Goal: Task Accomplishment & Management: Manage account settings

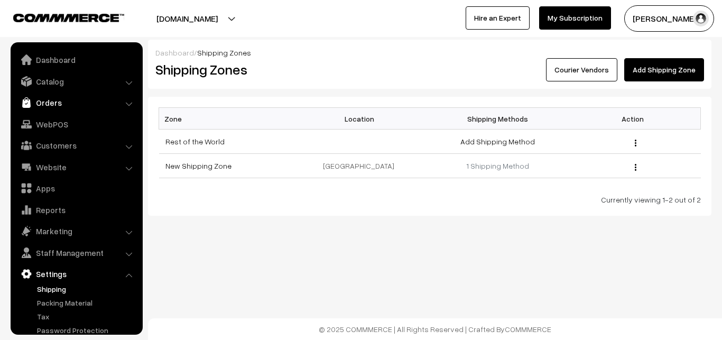
click at [53, 100] on link "Orders" at bounding box center [76, 102] width 126 height 19
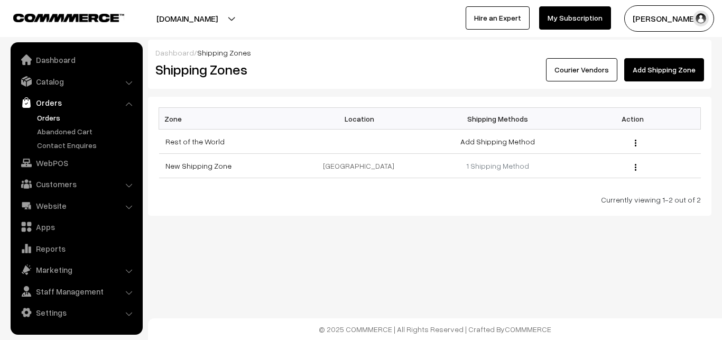
click at [53, 114] on link "Orders" at bounding box center [86, 117] width 105 height 11
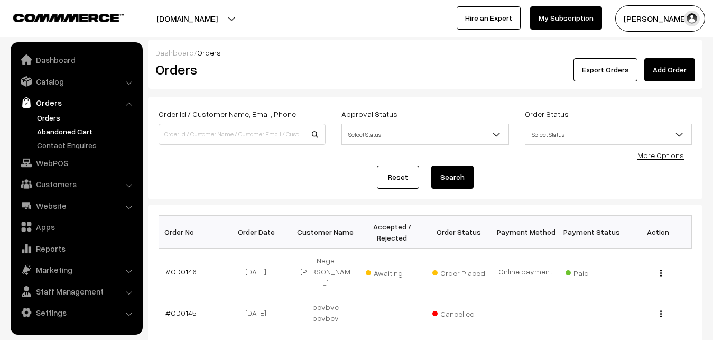
click at [81, 128] on link "Abandoned Cart" at bounding box center [86, 131] width 105 height 11
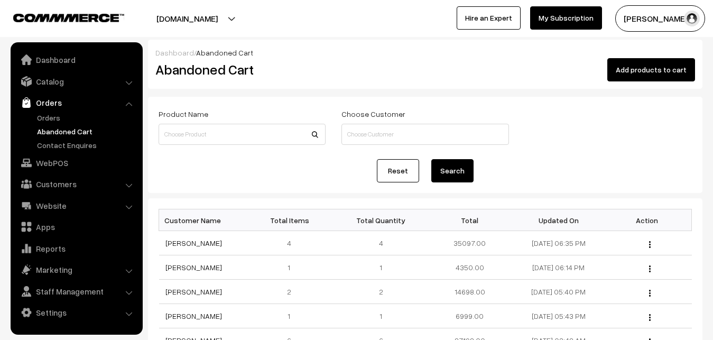
click at [662, 24] on button "[PERSON_NAME]" at bounding box center [660, 18] width 90 height 26
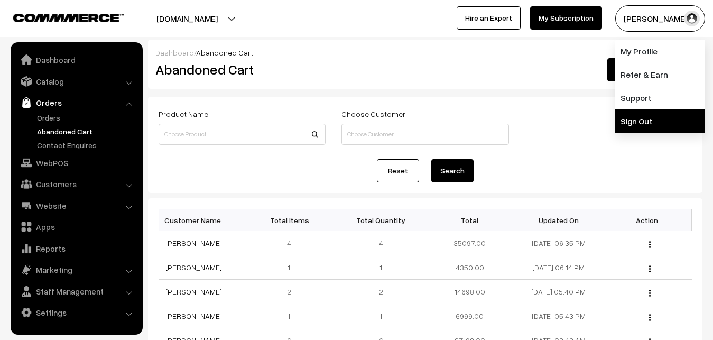
click at [649, 116] on link "Sign Out" at bounding box center [660, 120] width 90 height 23
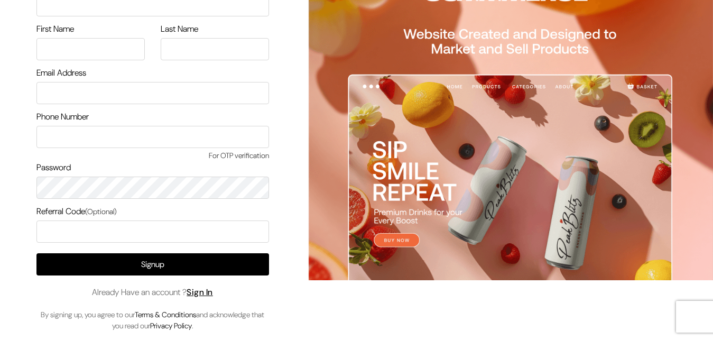
scroll to position [60, 0]
click at [208, 292] on link "Sign In" at bounding box center [200, 291] width 26 height 11
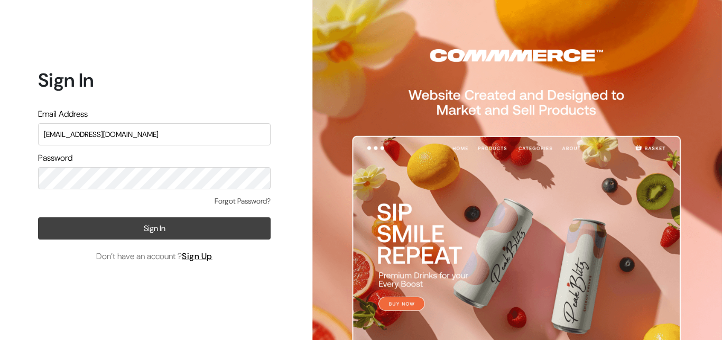
type input "uppadasarees999@gmail.com"
click at [130, 223] on button "Sign In" at bounding box center [154, 228] width 232 height 22
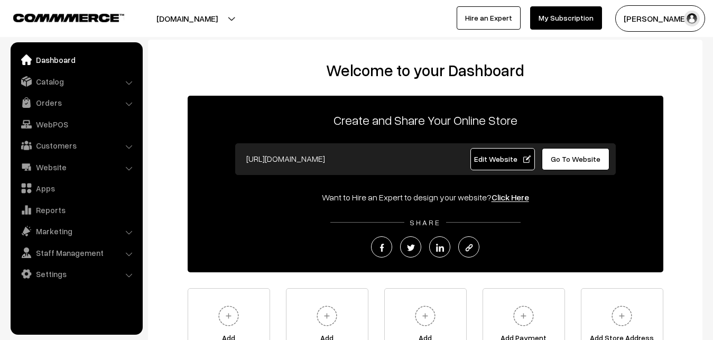
click at [47, 103] on link "Orders" at bounding box center [76, 102] width 126 height 19
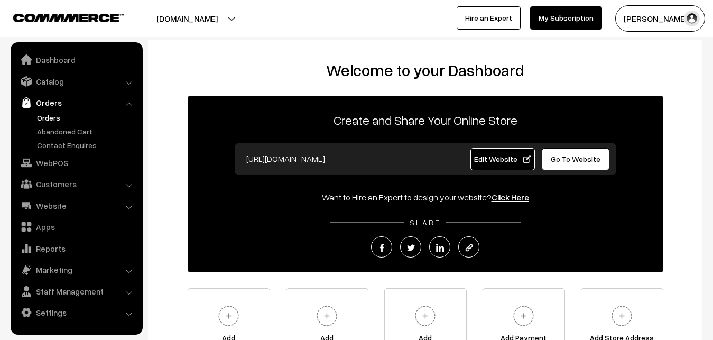
click at [50, 120] on link "Orders" at bounding box center [86, 117] width 105 height 11
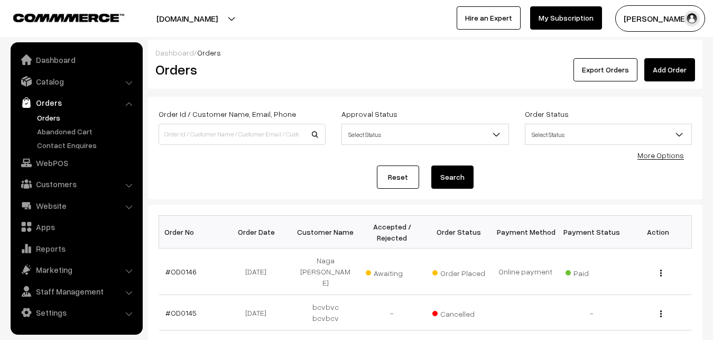
click at [656, 23] on button "[PERSON_NAME]" at bounding box center [660, 18] width 90 height 26
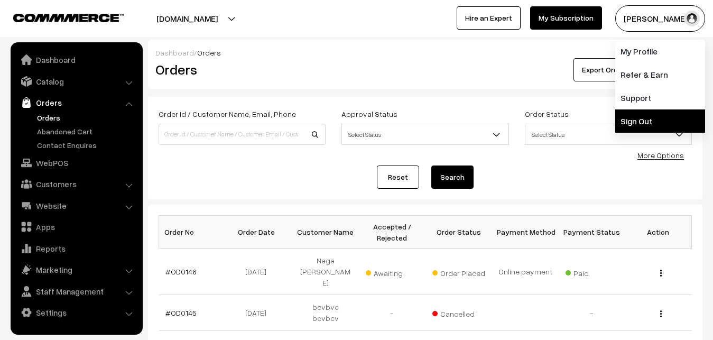
click at [643, 113] on link "Sign Out" at bounding box center [660, 120] width 90 height 23
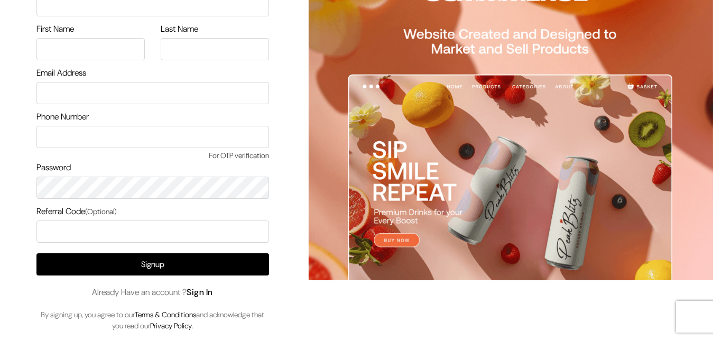
scroll to position [60, 0]
click at [203, 293] on link "Sign In" at bounding box center [200, 291] width 26 height 11
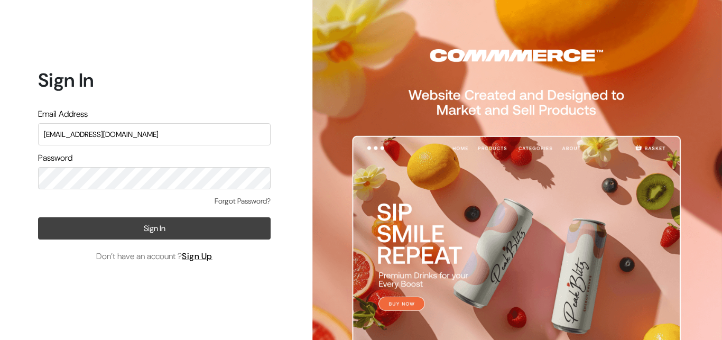
type input "ksnaturals9@gmail.com"
click at [134, 229] on button "Sign In" at bounding box center [154, 228] width 232 height 22
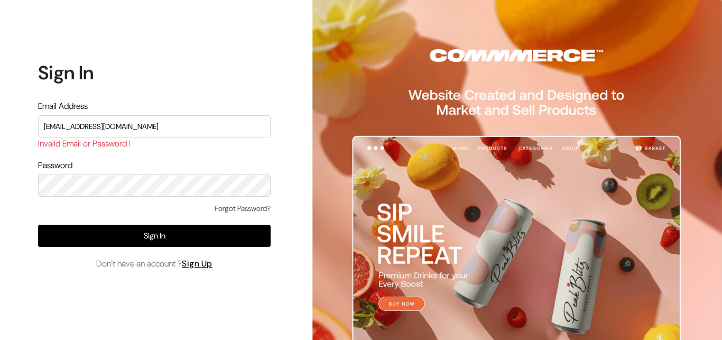
type input "ksnaturals9@gmail.com"
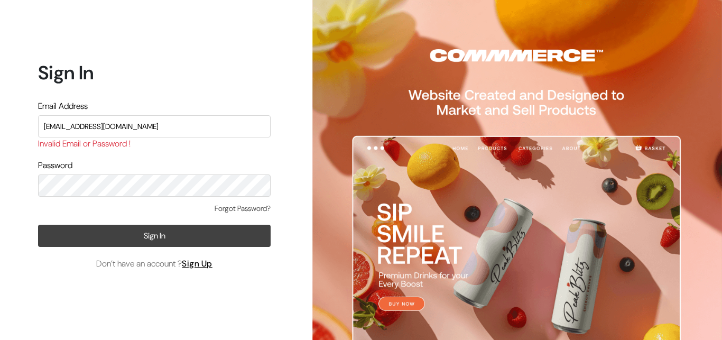
click at [164, 235] on button "Sign In" at bounding box center [154, 236] width 232 height 22
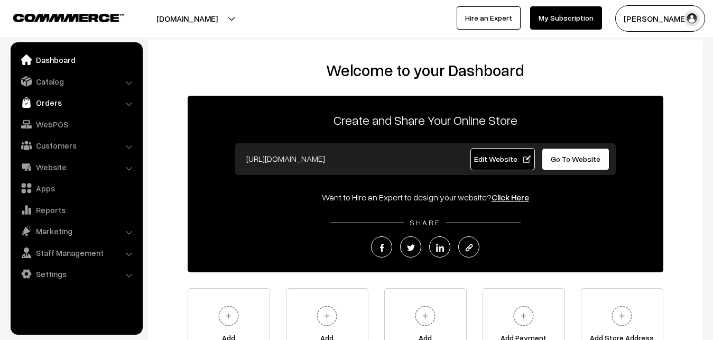
click at [62, 96] on link "Orders" at bounding box center [76, 102] width 126 height 19
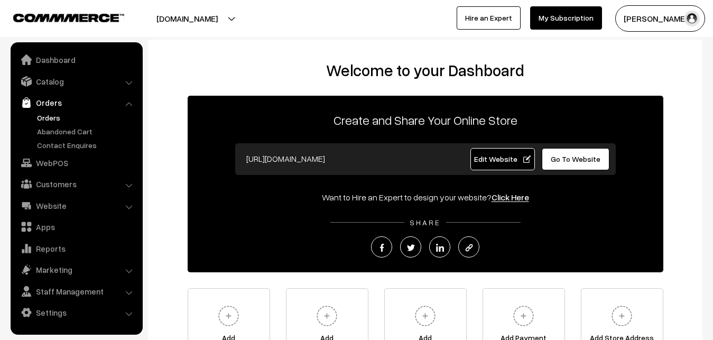
click at [60, 117] on link "Orders" at bounding box center [86, 117] width 105 height 11
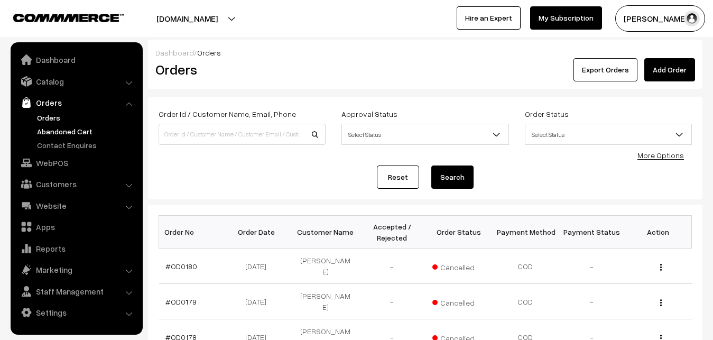
click at [68, 132] on link "Abandoned Cart" at bounding box center [86, 131] width 105 height 11
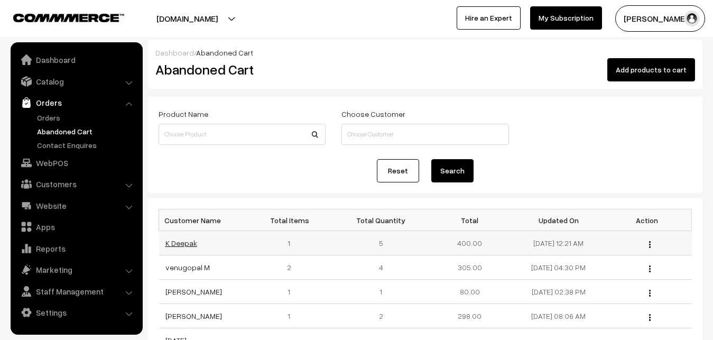
click at [176, 244] on link "K Deepak" at bounding box center [181, 242] width 32 height 9
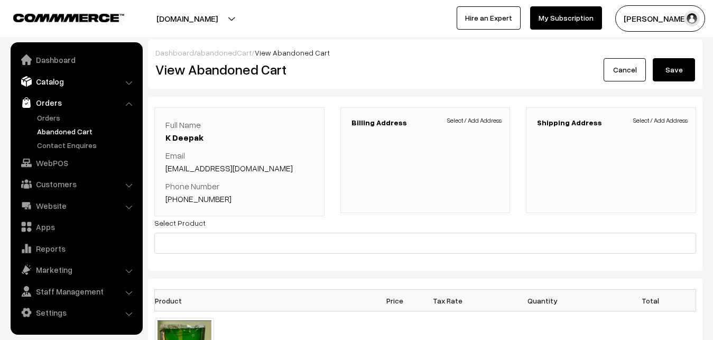
click at [67, 78] on link "Catalog" at bounding box center [76, 81] width 126 height 19
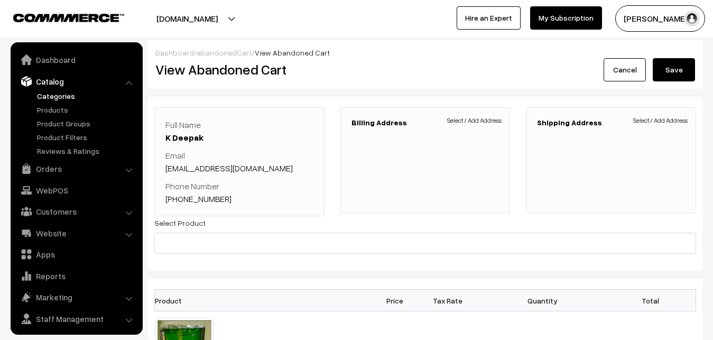
click at [58, 97] on link "Categories" at bounding box center [86, 95] width 105 height 11
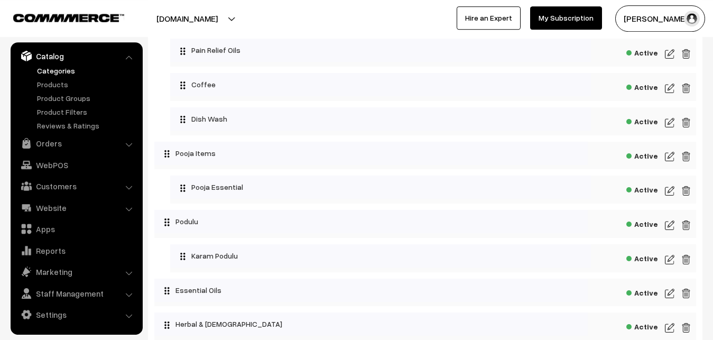
scroll to position [1676, 0]
click at [673, 198] on img at bounding box center [670, 191] width 10 height 13
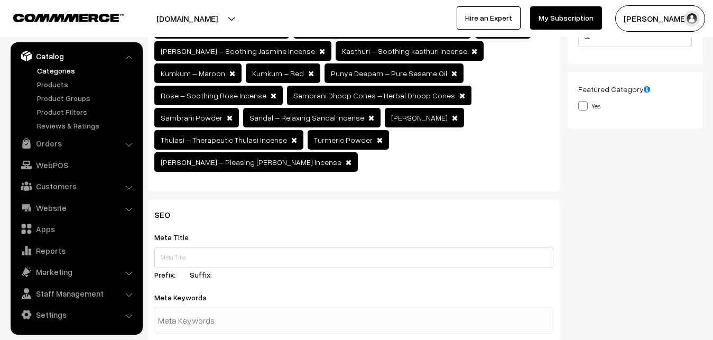
scroll to position [54, 0]
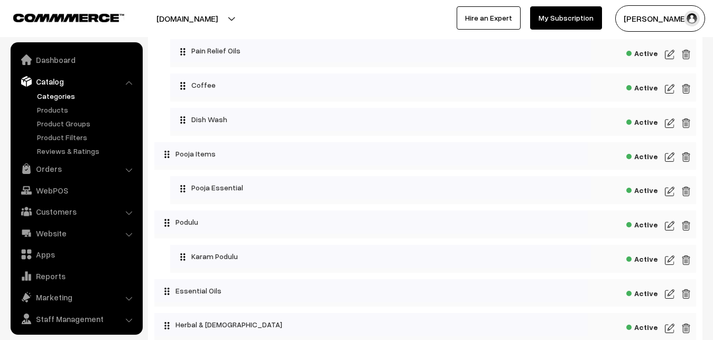
scroll to position [25, 0]
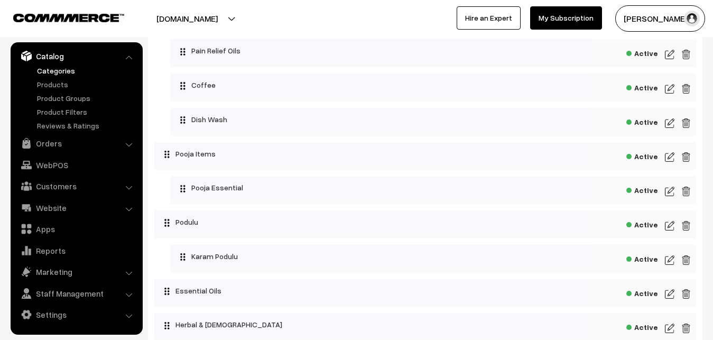
click at [669, 163] on img at bounding box center [670, 157] width 10 height 13
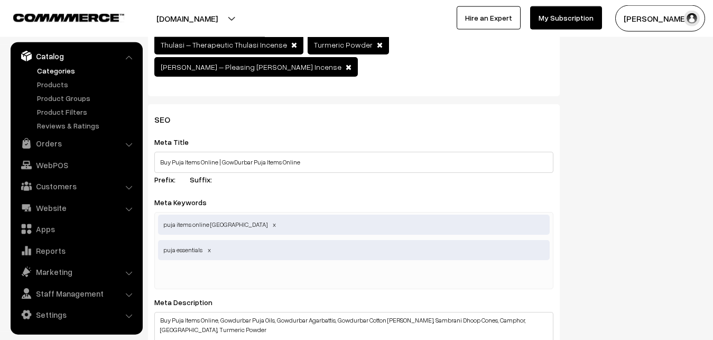
scroll to position [377, 0]
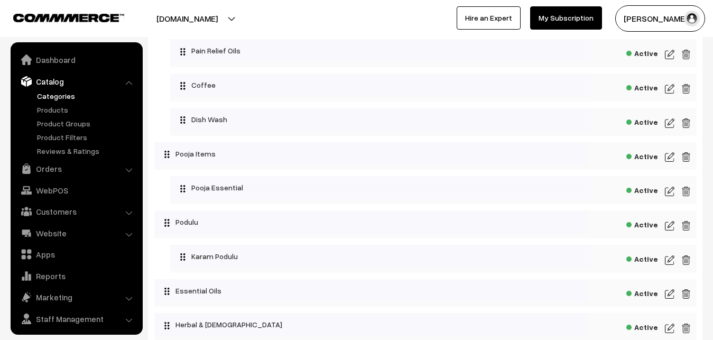
scroll to position [25, 0]
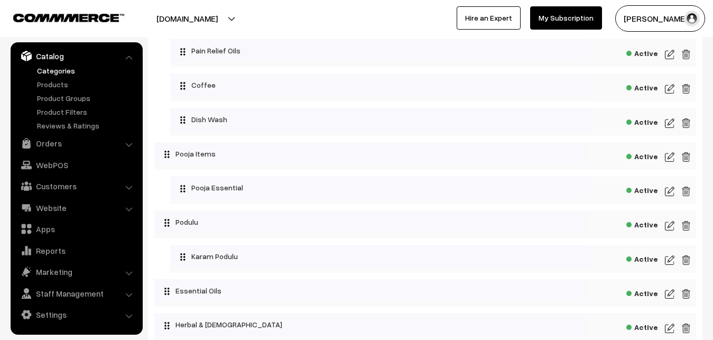
click at [670, 198] on img at bounding box center [670, 191] width 10 height 13
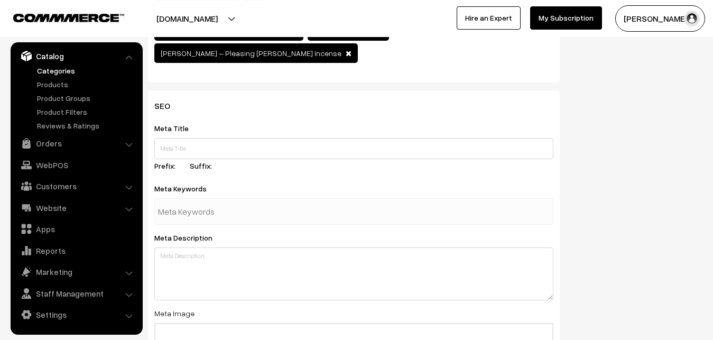
scroll to position [377, 0]
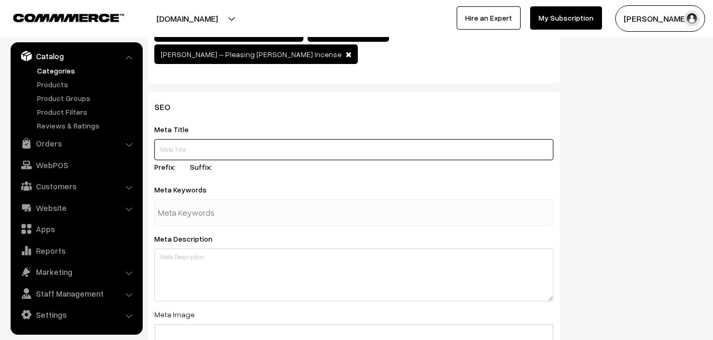
click at [199, 139] on input "text" at bounding box center [353, 149] width 399 height 21
paste input "Buy Gowdurbar Puja Items Online | Gowdurbar Store near me"
type input "Buy Gowdurbar Puja Items Online | Gowdurbar Store near me"
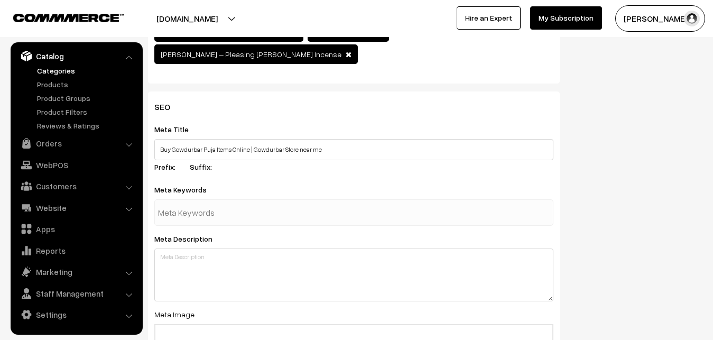
click at [204, 202] on input "text" at bounding box center [213, 212] width 110 height 21
paste input "Gowdurbar incense sticks Gowdurbar products list Gowdurbar Store near me Gowdur…"
type input "Gowdurbar incense sticks Gowdurbar products list Gowdurbar Store near me Gowdur…"
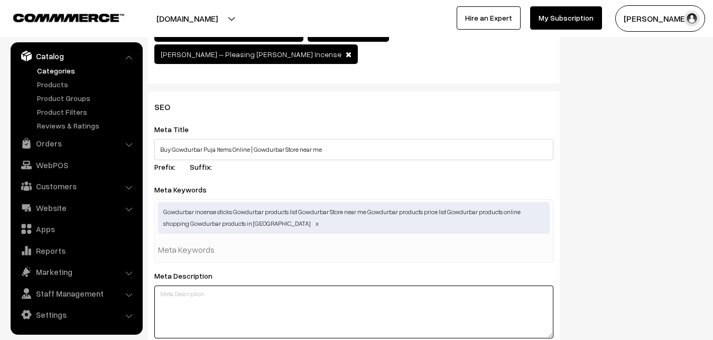
click at [179, 285] on textarea at bounding box center [353, 311] width 399 height 53
click at [208, 285] on textarea at bounding box center [353, 311] width 399 height 53
paste textarea "Buy Gowdurbar Puja Items Online | Gowdurbar Store near me"
drag, startPoint x: 249, startPoint y: 271, endPoint x: 369, endPoint y: 274, distance: 120.5
click at [369, 285] on textarea "Buy Gowdurbar Puja Items Online | Gowdurbar Store near me" at bounding box center [353, 311] width 399 height 53
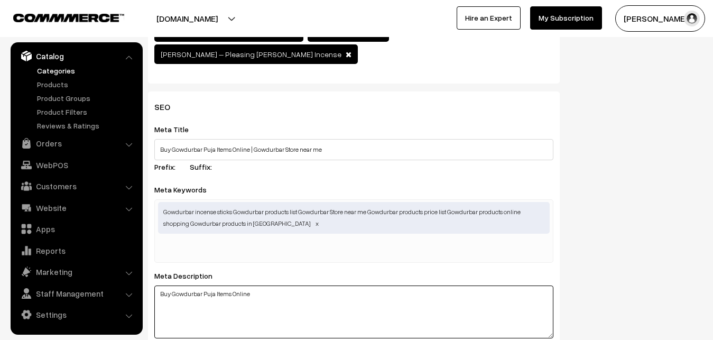
drag, startPoint x: 213, startPoint y: 271, endPoint x: 229, endPoint y: 273, distance: 15.9
click at [229, 285] on textarea "Buy Gowdurbar Puja Items Online" at bounding box center [353, 311] width 399 height 53
click at [268, 285] on textarea "Buy Gowdurbar Puja Products Online" at bounding box center [353, 311] width 399 height 53
click at [311, 285] on textarea "Buy Gowdurbar Puja Products Online Hyderabad." at bounding box center [353, 311] width 399 height 53
paste textarea "Gowdurbar Store near me"
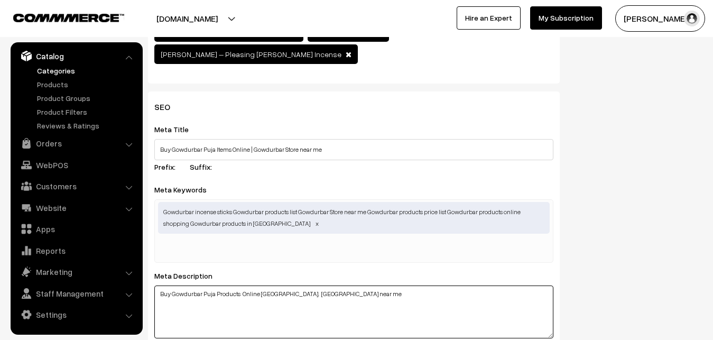
click at [244, 305] on textarea "Buy Gowdurbar Puja Products Online Hyderabad. Gowdurbar Store near me" at bounding box center [353, 311] width 399 height 53
click at [371, 285] on textarea "Buy Gowdurbar Puja Products Online Hyderabad. Gowdurbar Store near me" at bounding box center [353, 311] width 399 height 53
paste textarea "Gowdurbar products online shopping"
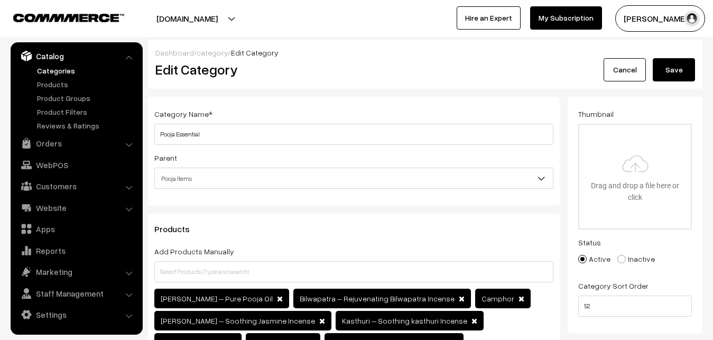
type textarea "Buy Gowdurbar Puja Products Online Hyderabad. Gowdurbar Store near me, Gowdurba…"
click at [686, 64] on button "Save" at bounding box center [674, 69] width 42 height 23
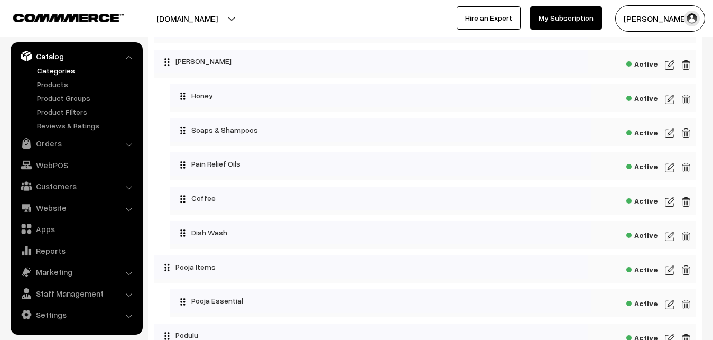
scroll to position [1725, 0]
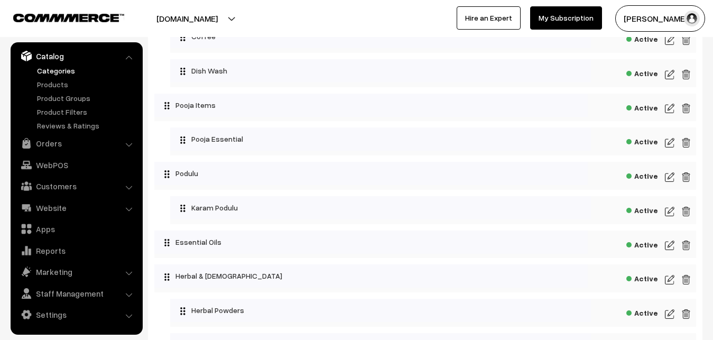
click at [668, 149] on img at bounding box center [670, 142] width 10 height 13
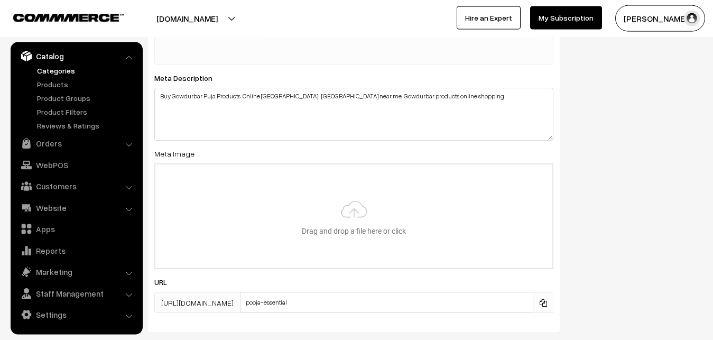
scroll to position [593, 0]
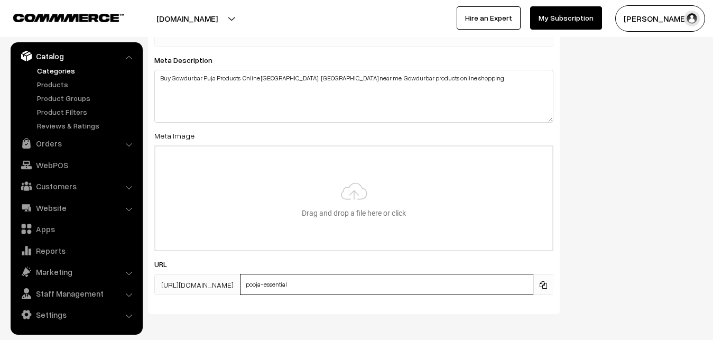
drag, startPoint x: 334, startPoint y: 261, endPoint x: 282, endPoint y: 264, distance: 52.9
click at [282, 274] on input "pooja-essential" at bounding box center [386, 284] width 293 height 21
type input "G"
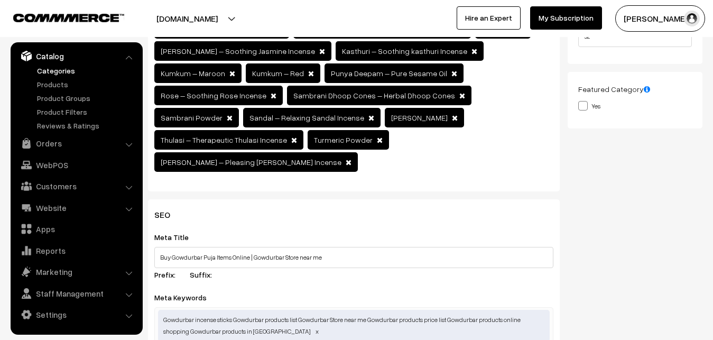
scroll to position [0, 0]
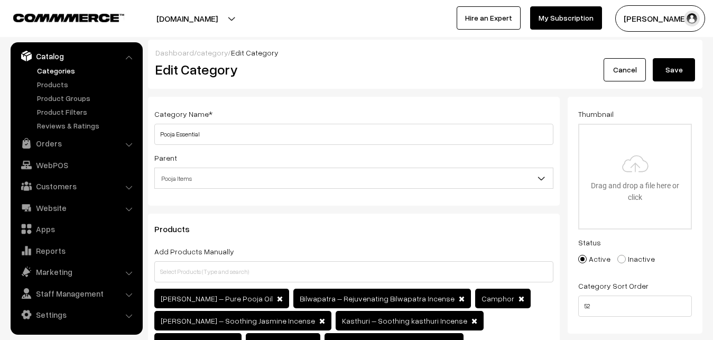
type input "gowdurbar-store-near-me-[GEOGRAPHIC_DATA]"
click at [681, 73] on button "Save" at bounding box center [674, 69] width 42 height 23
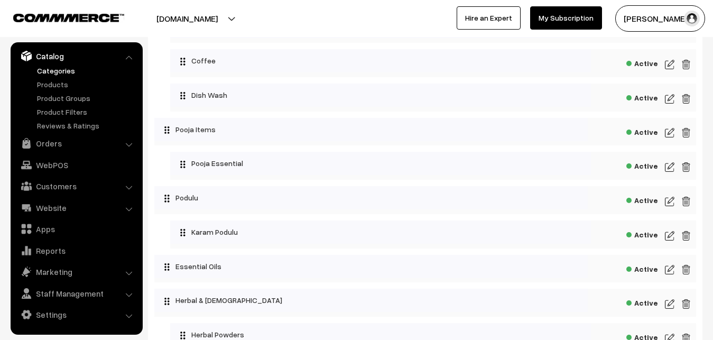
scroll to position [1725, 0]
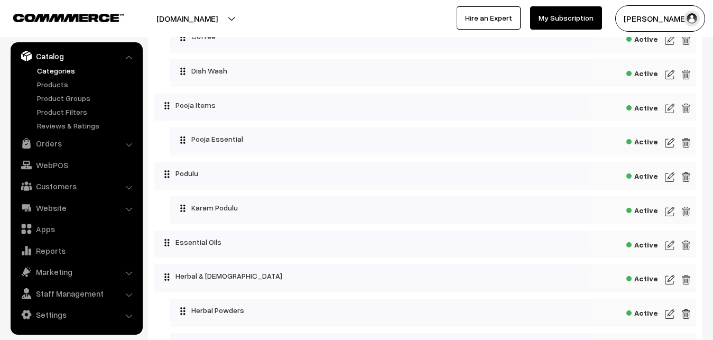
click at [666, 252] on img at bounding box center [670, 245] width 10 height 13
